Goal: Information Seeking & Learning: Learn about a topic

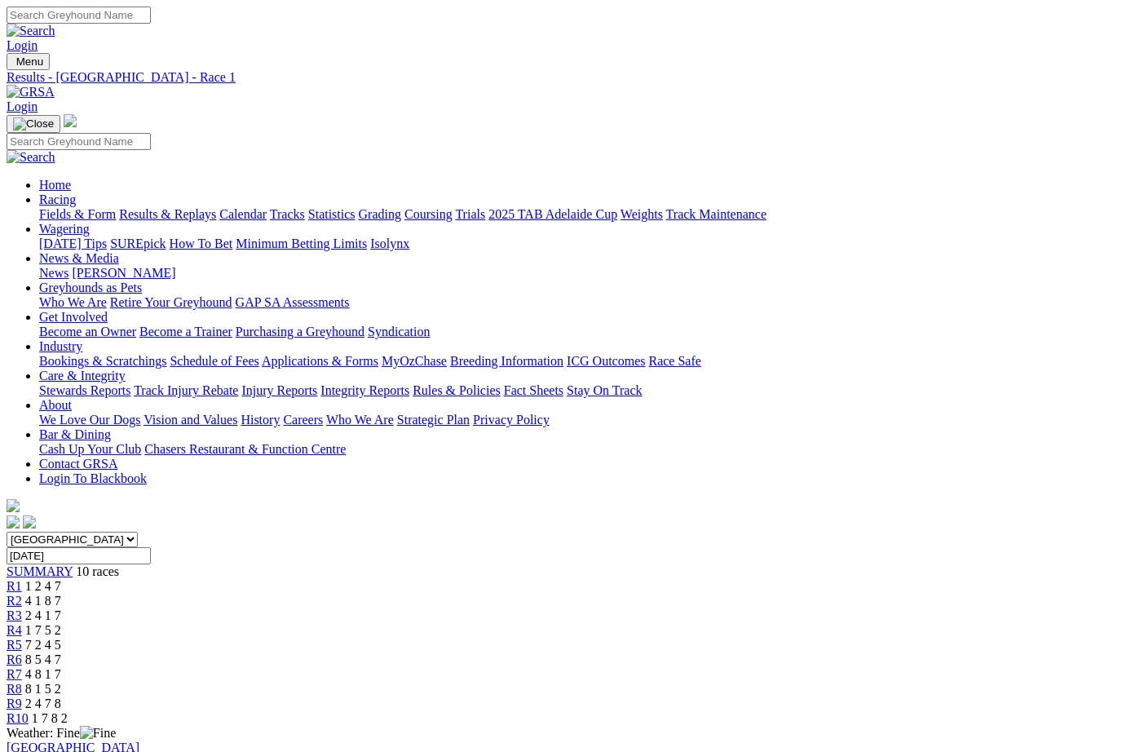
click at [22, 594] on span "R2" at bounding box center [14, 601] width 15 height 14
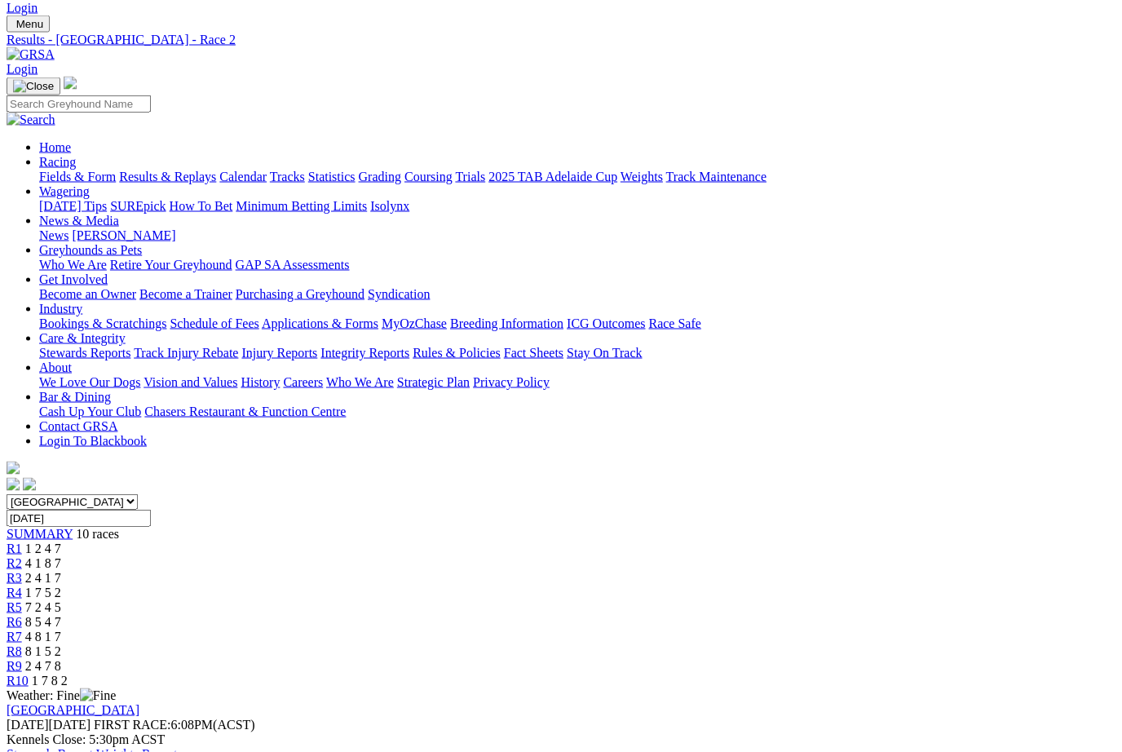
scroll to position [38, 0]
click at [22, 570] on span "R3" at bounding box center [14, 577] width 15 height 14
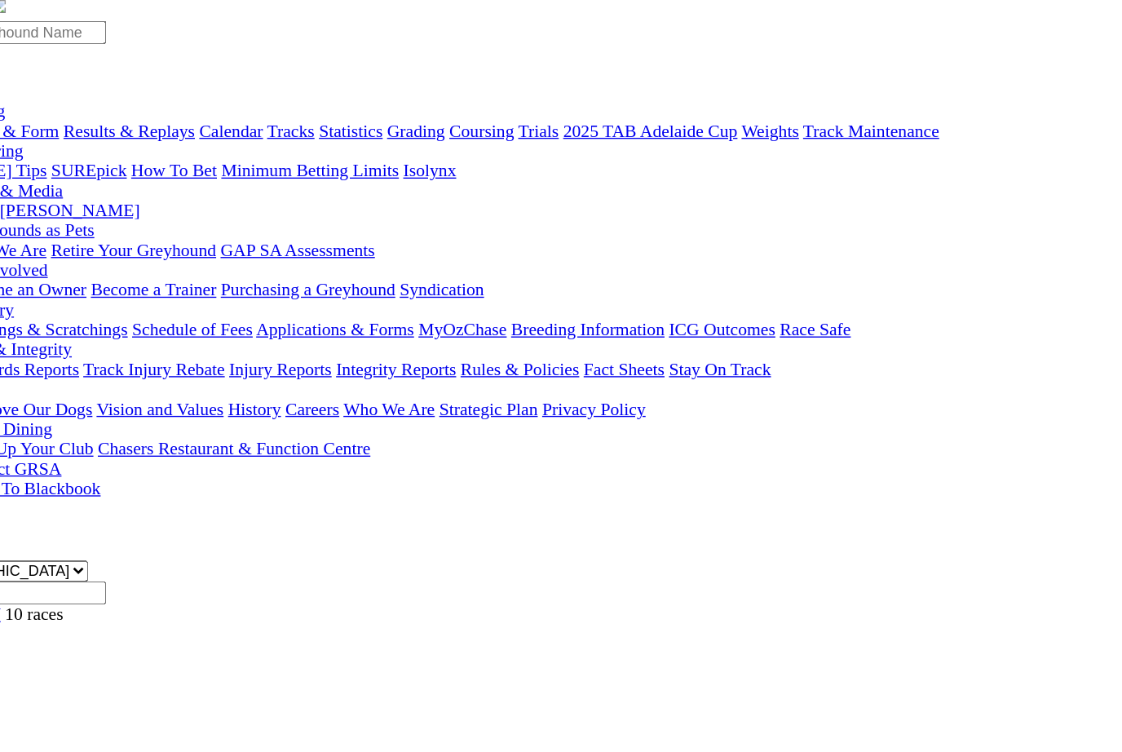
click at [61, 638] on span "7 2 4 5" at bounding box center [43, 645] width 36 height 14
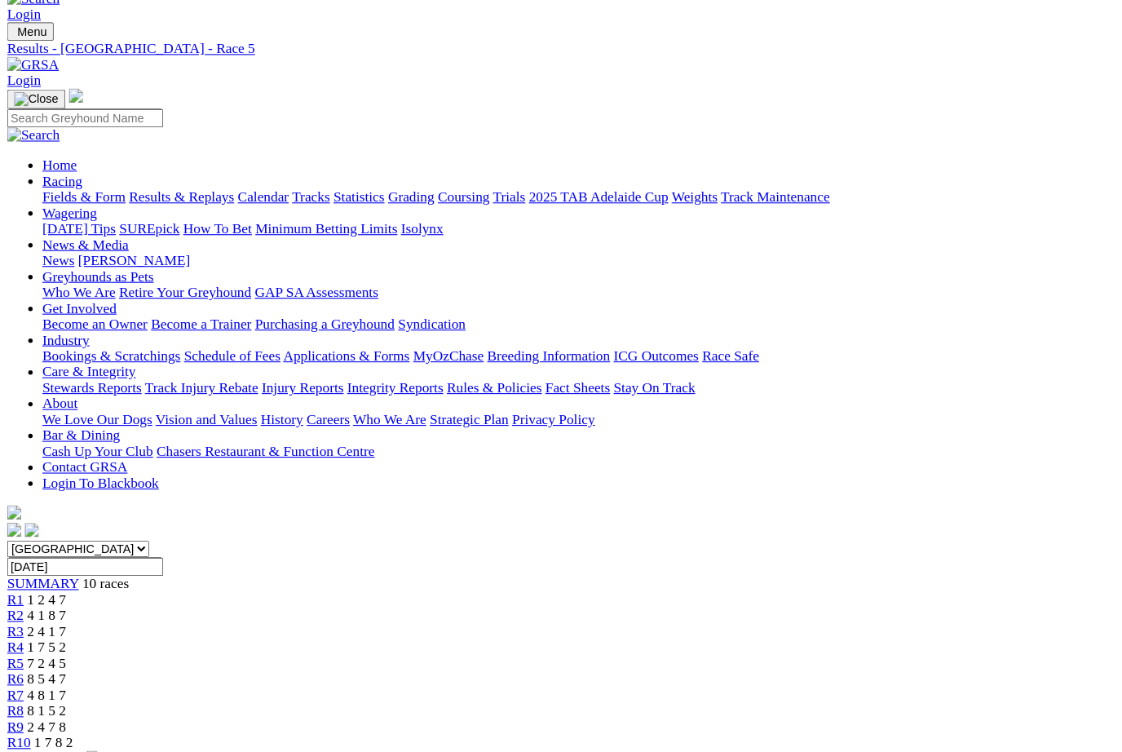
click at [22, 653] on span "R6" at bounding box center [14, 660] width 15 height 14
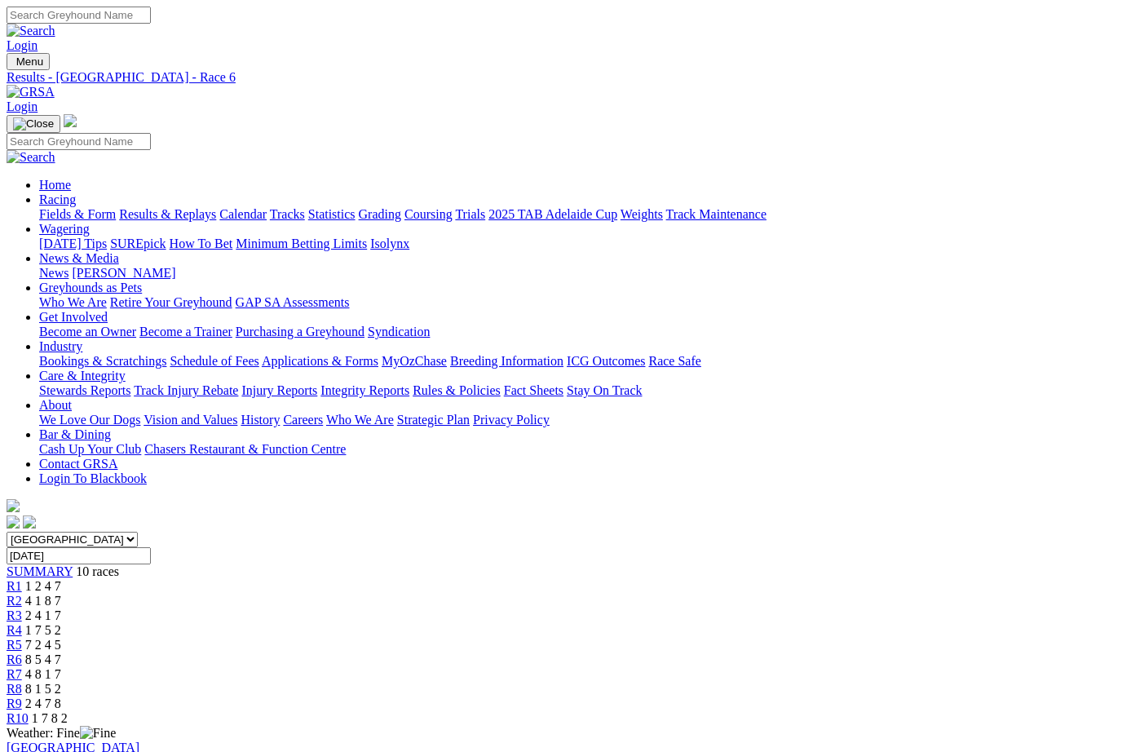
click at [22, 667] on link "R7" at bounding box center [14, 674] width 15 height 14
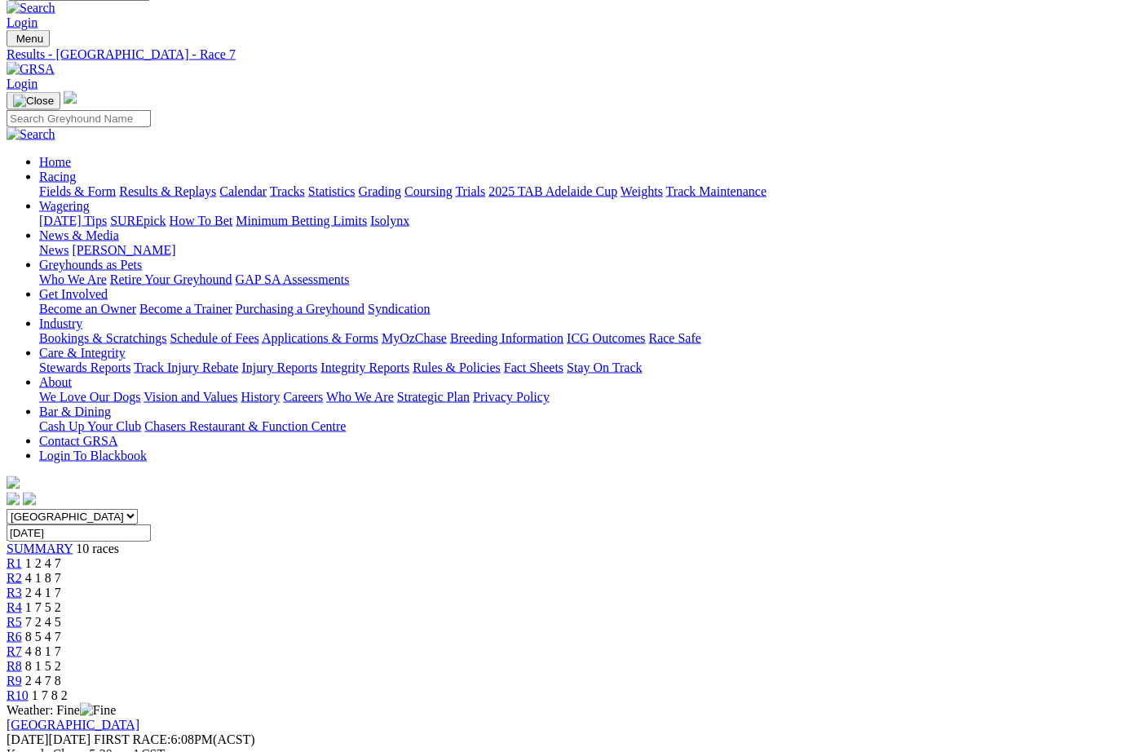
scroll to position [23, 0]
click at [22, 659] on span "R8" at bounding box center [14, 666] width 15 height 14
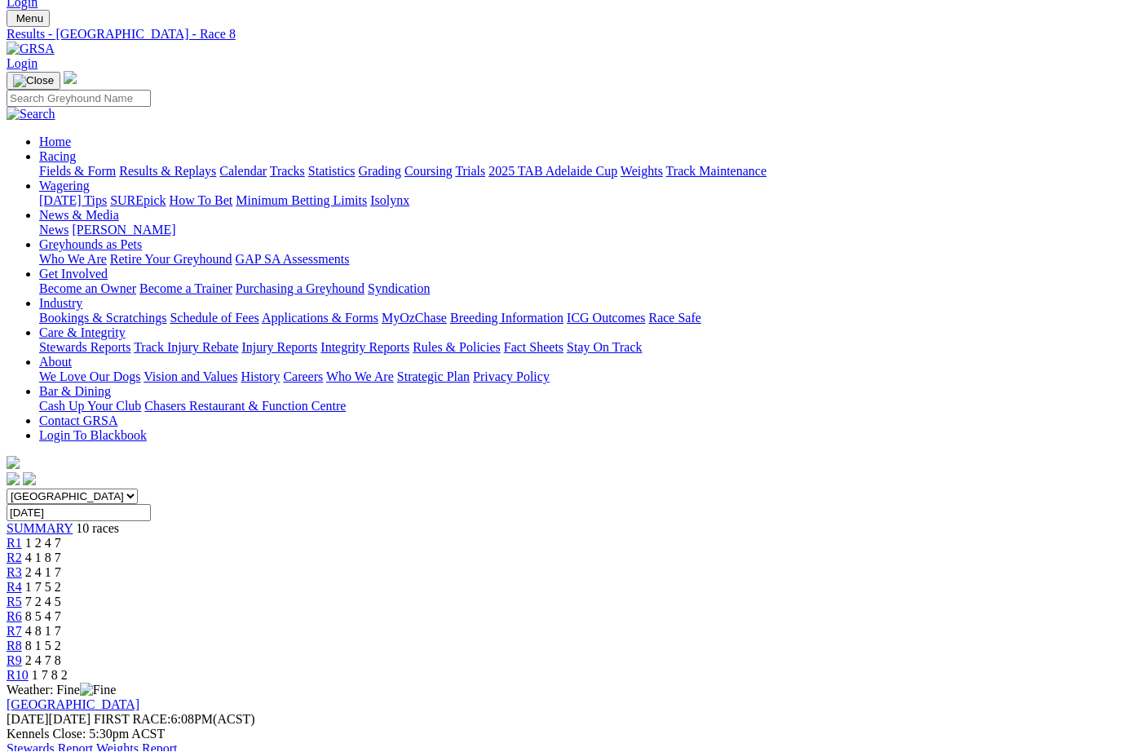
scroll to position [43, 0]
click at [22, 653] on link "R9" at bounding box center [14, 660] width 15 height 14
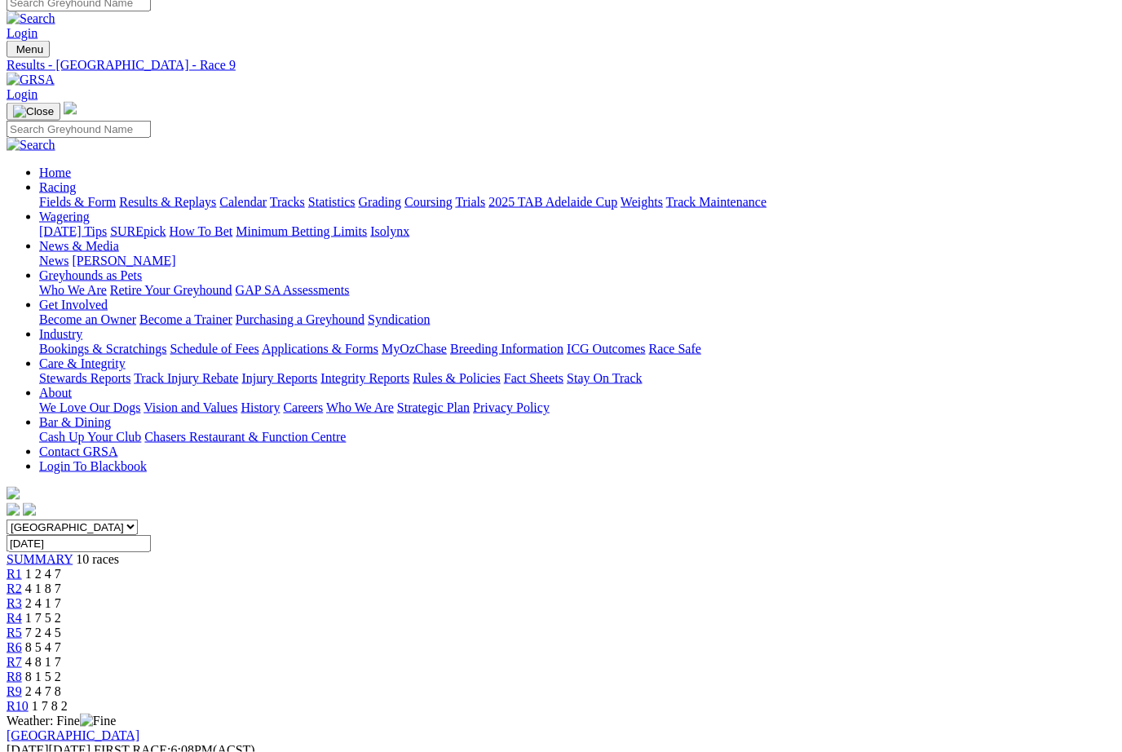
scroll to position [13, 0]
click at [29, 698] on span "R10" at bounding box center [18, 705] width 22 height 14
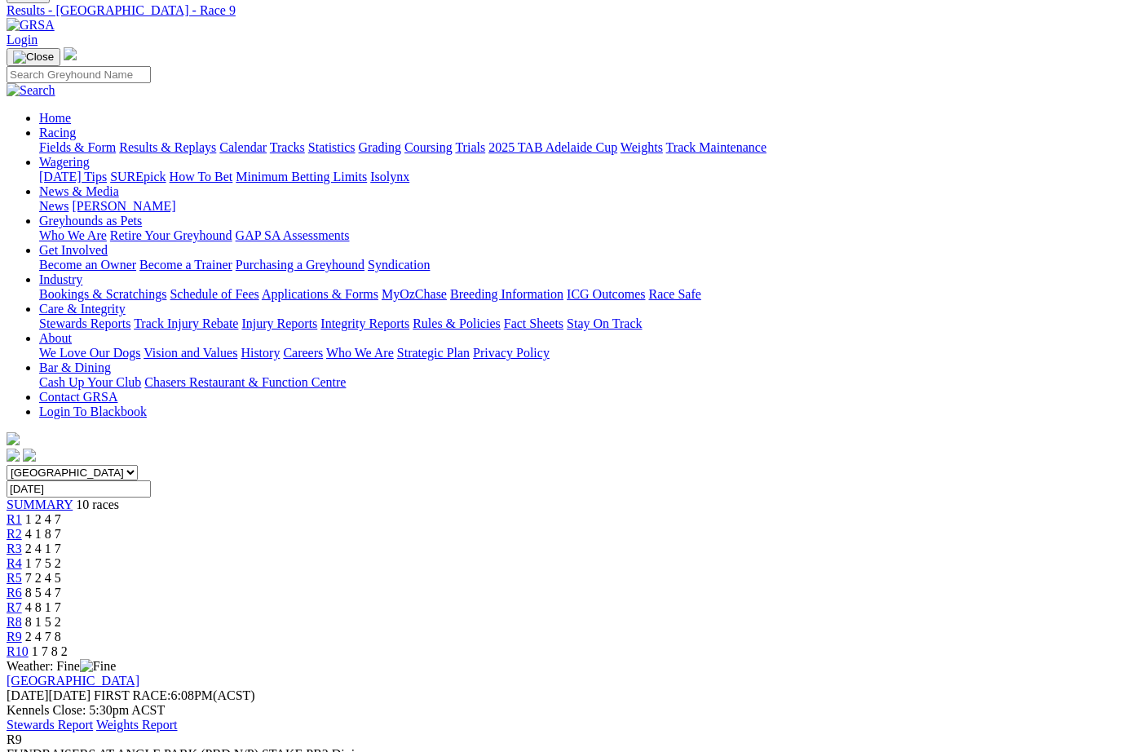
click at [69, 140] on link "Fields & Form" at bounding box center [77, 147] width 77 height 14
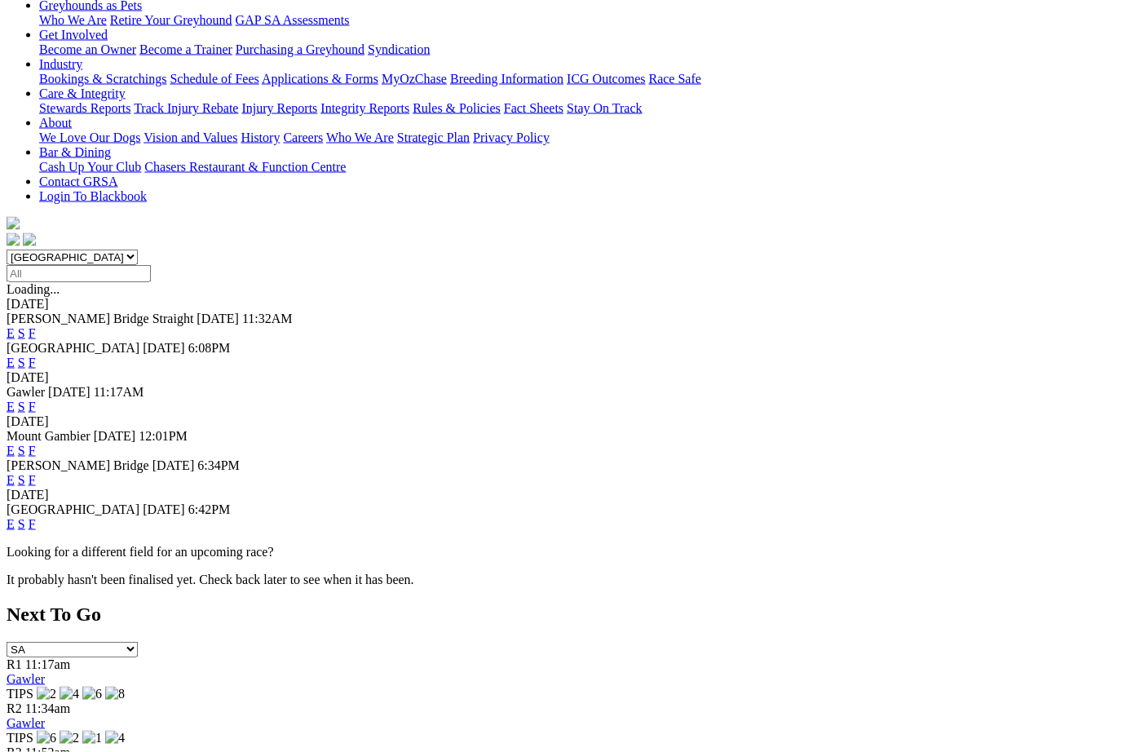
scroll to position [283, 0]
click at [36, 472] on link "F" at bounding box center [32, 479] width 7 height 14
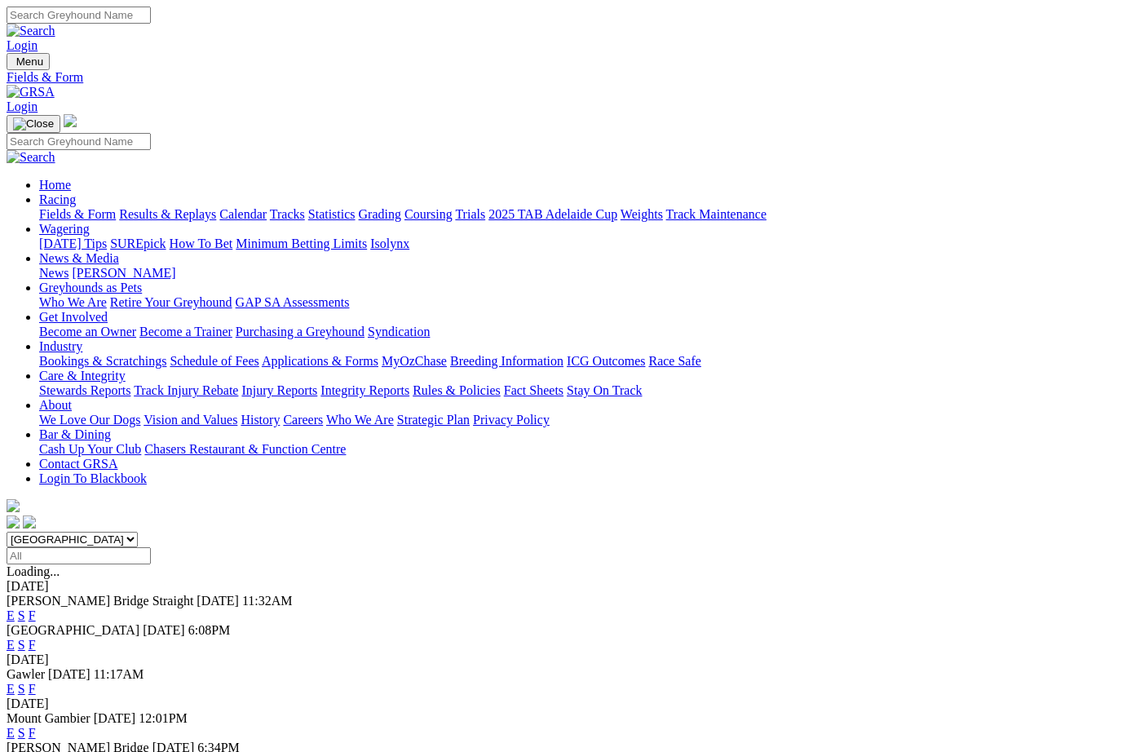
scroll to position [283, 0]
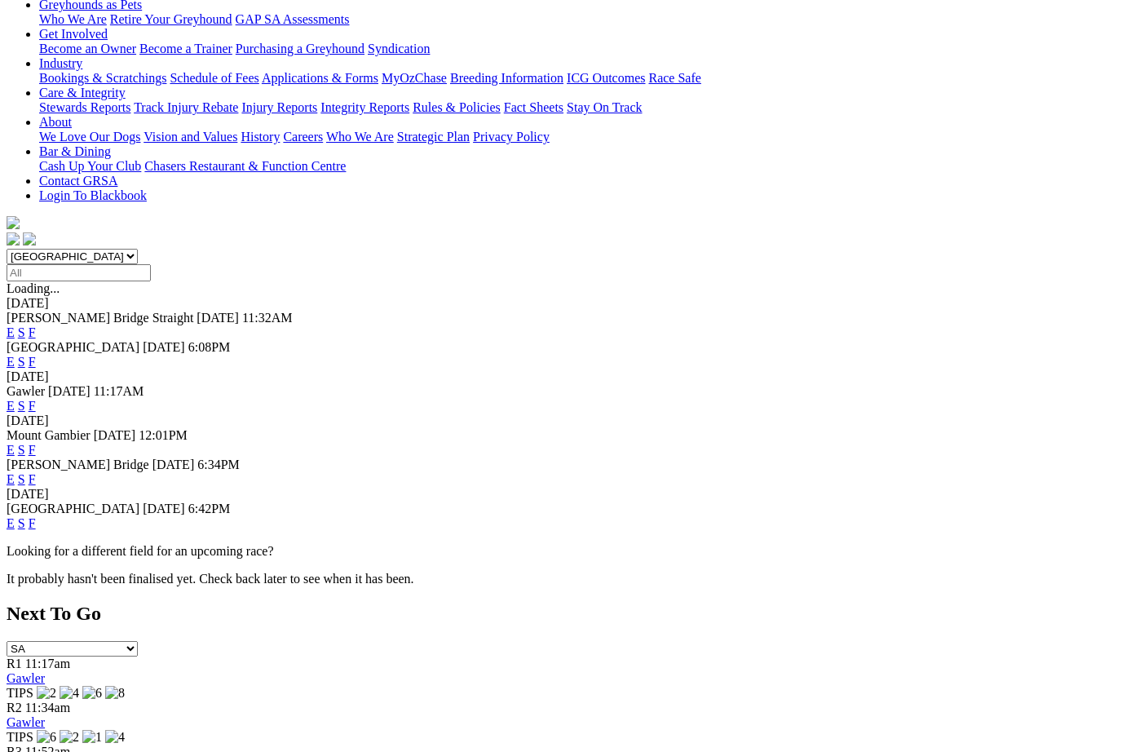
click at [36, 516] on link "F" at bounding box center [32, 523] width 7 height 14
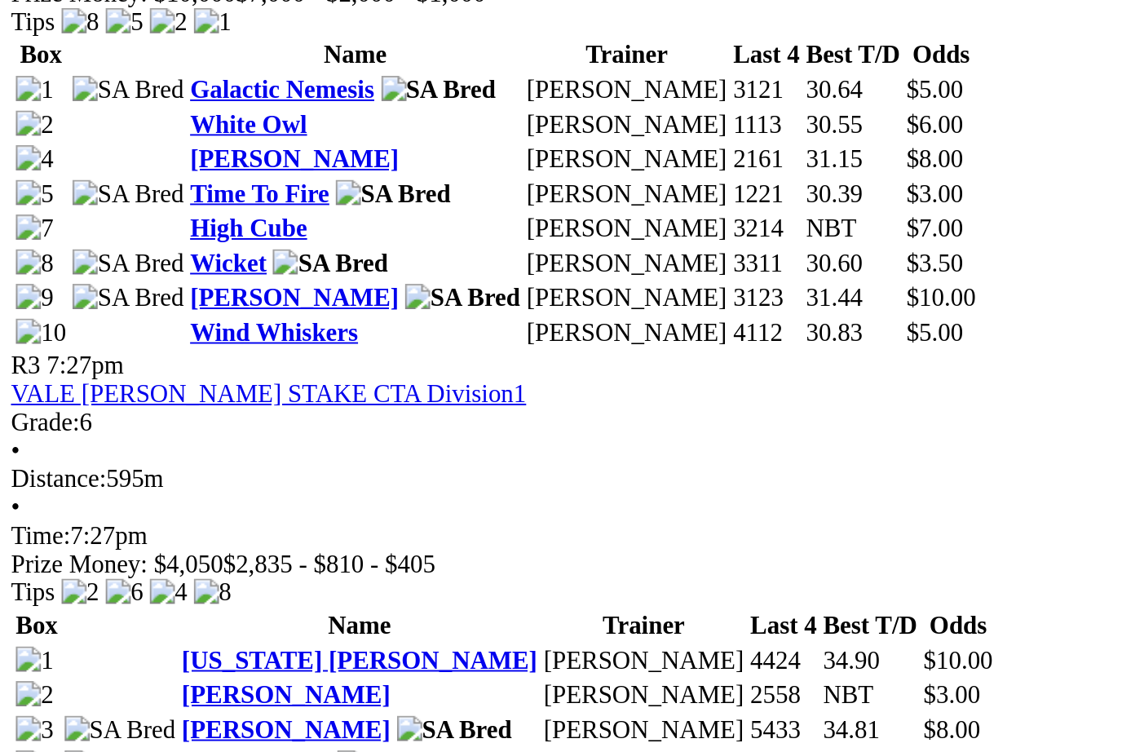
scroll to position [922, 0]
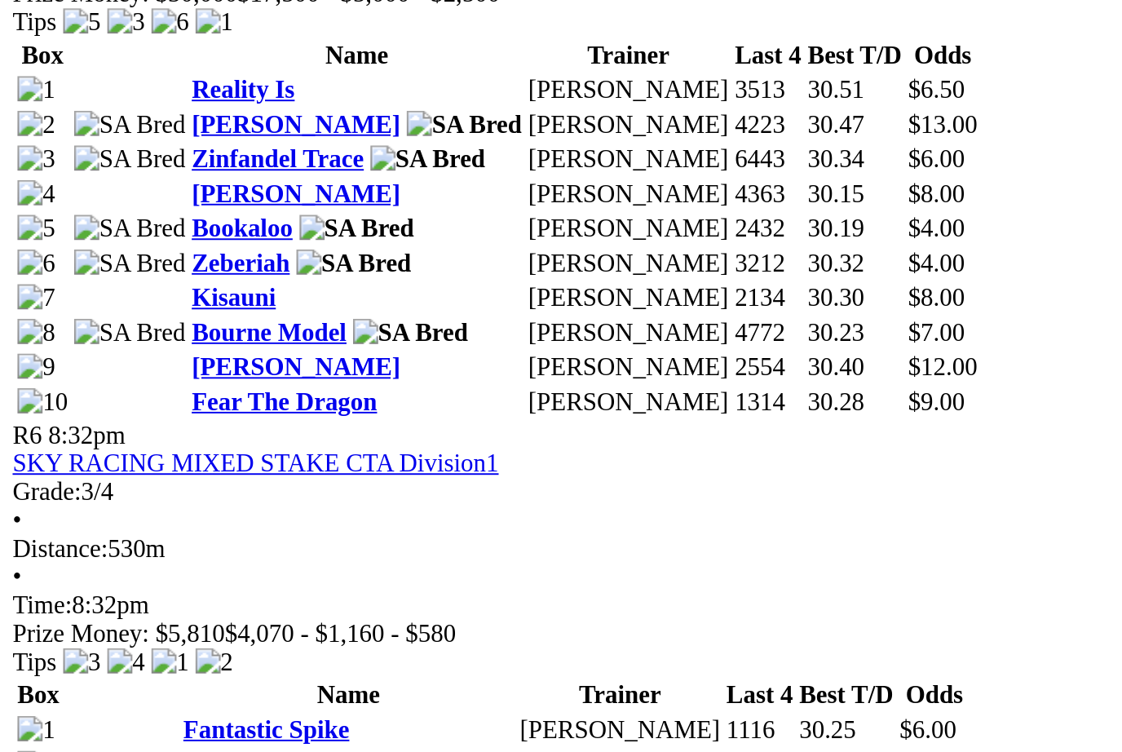
scroll to position [1844, 0]
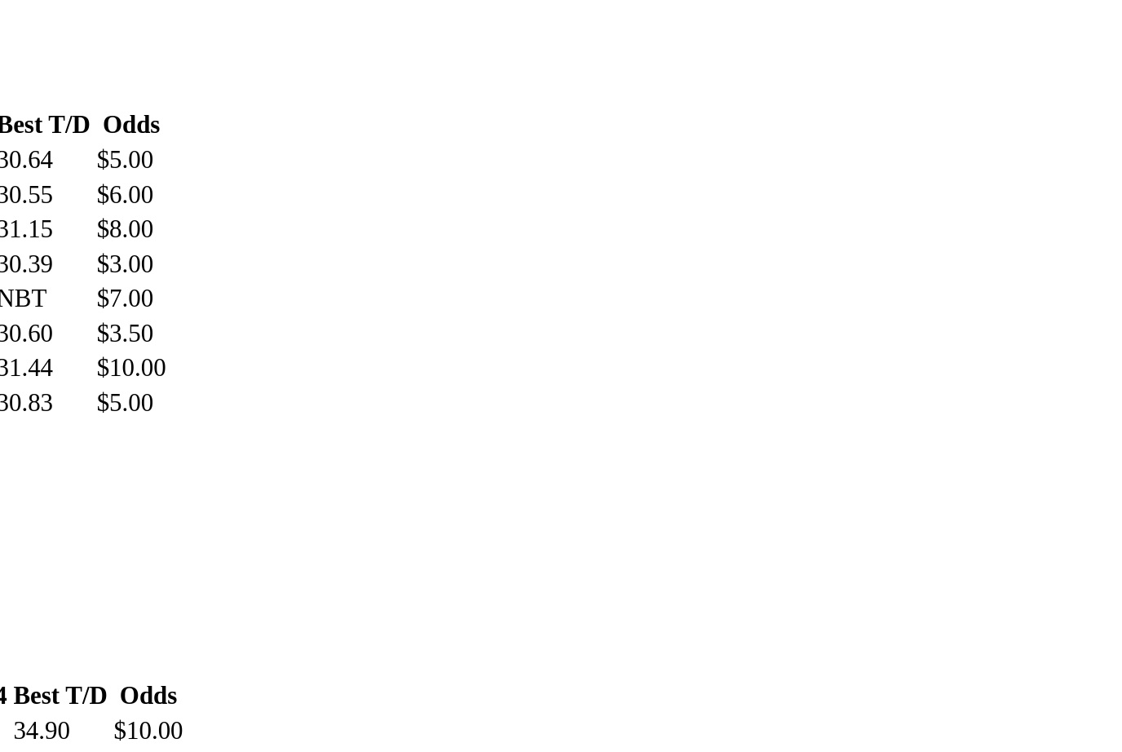
scroll to position [1220, 108]
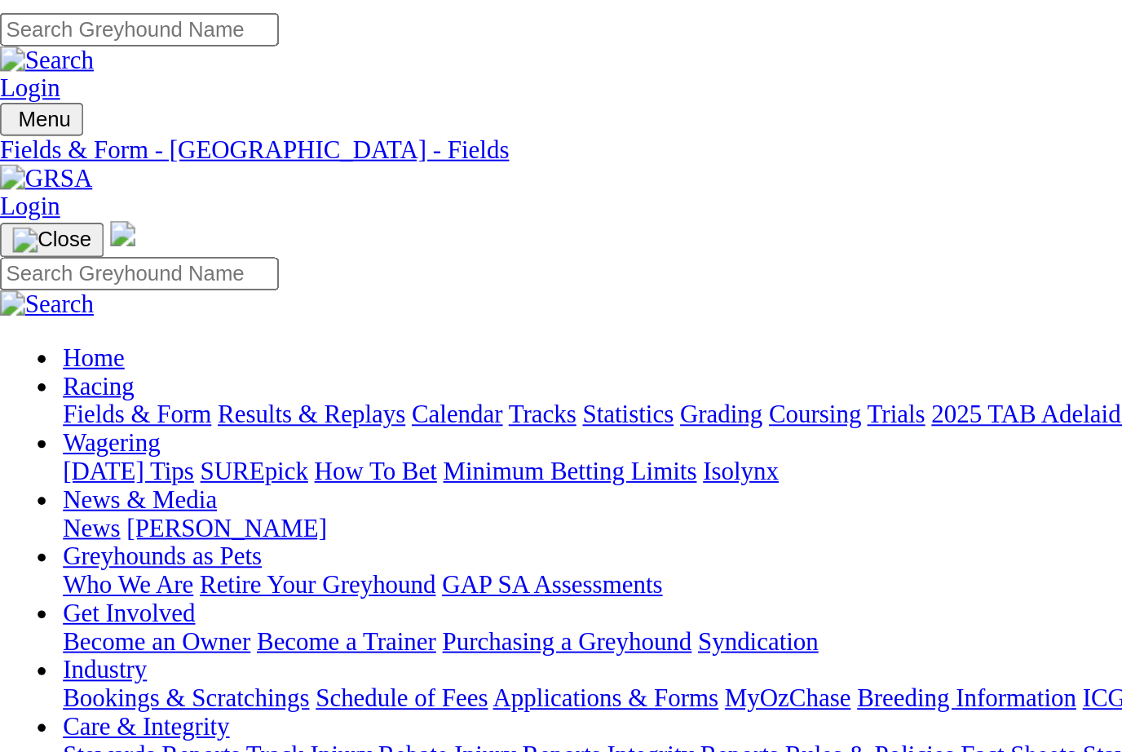
scroll to position [0, 16]
click at [39, 207] on link "Fields & Form" at bounding box center [77, 214] width 77 height 14
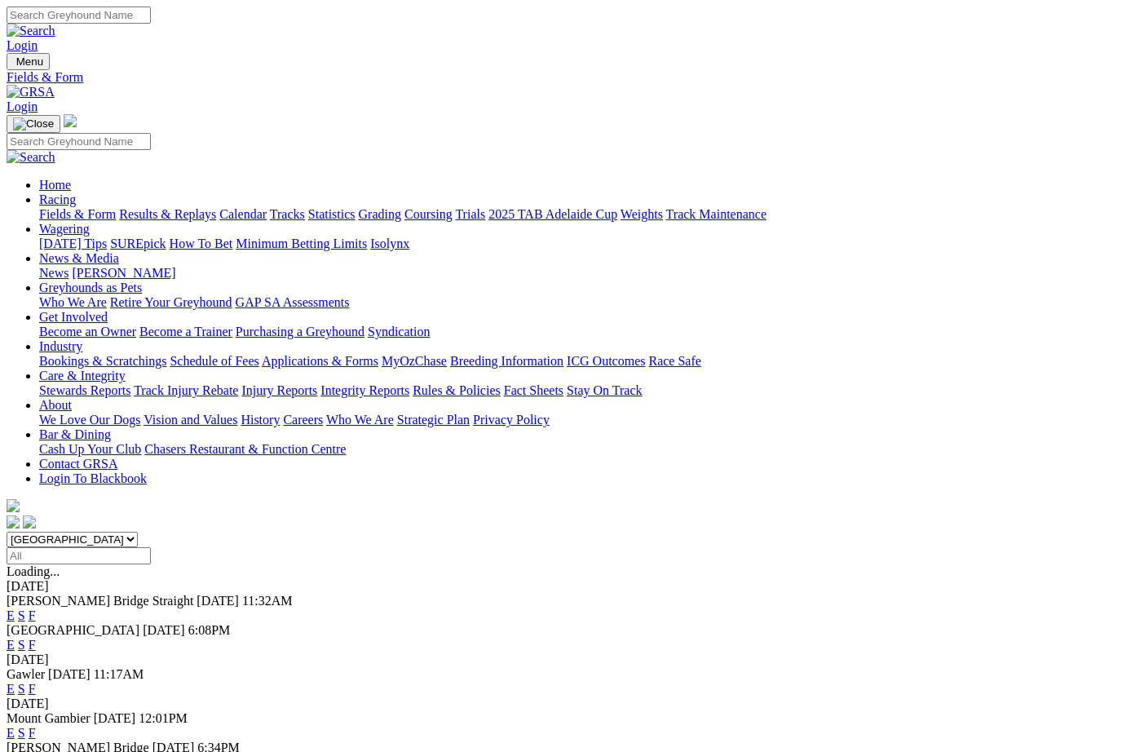
click at [36, 682] on link "F" at bounding box center [32, 689] width 7 height 14
click at [69, 266] on link "News" at bounding box center [53, 273] width 29 height 14
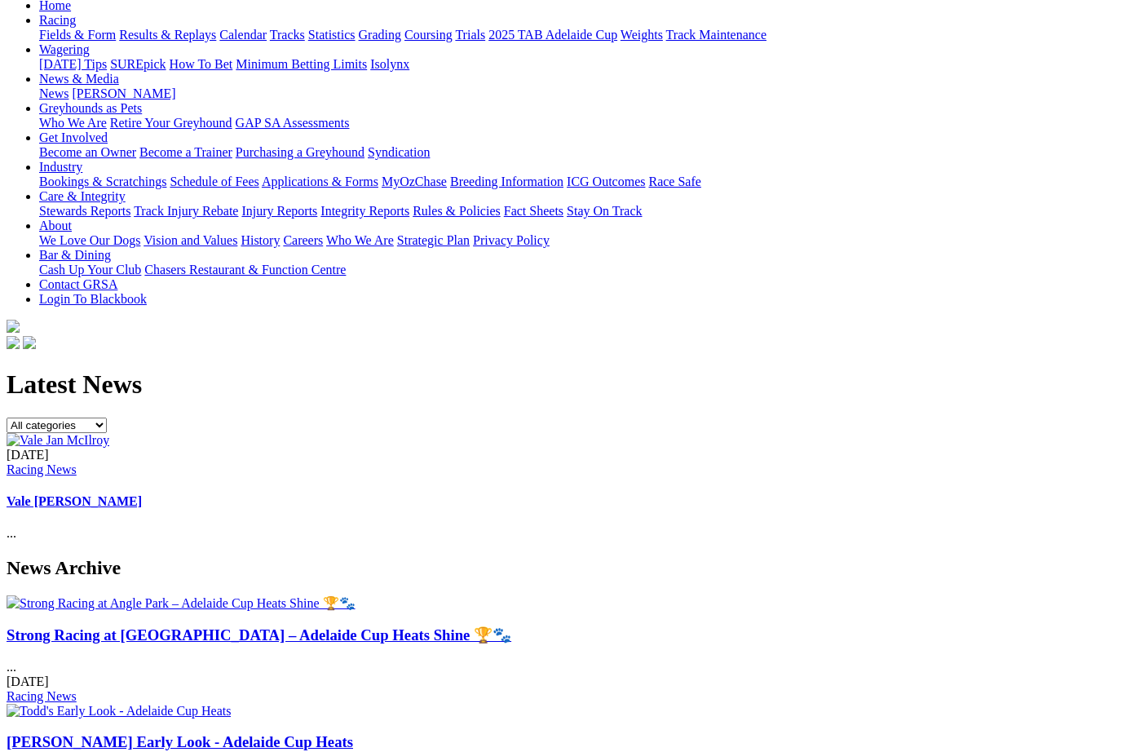
scroll to position [201, 0]
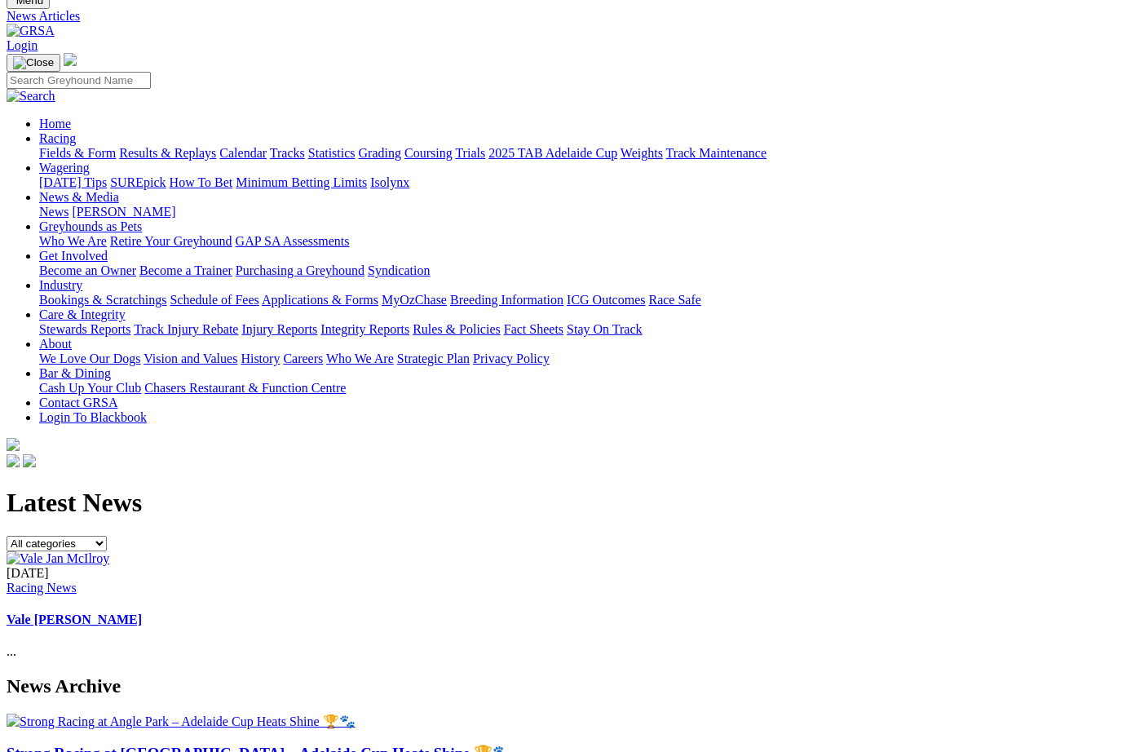
scroll to position [0, 0]
